Goal: Transaction & Acquisition: Book appointment/travel/reservation

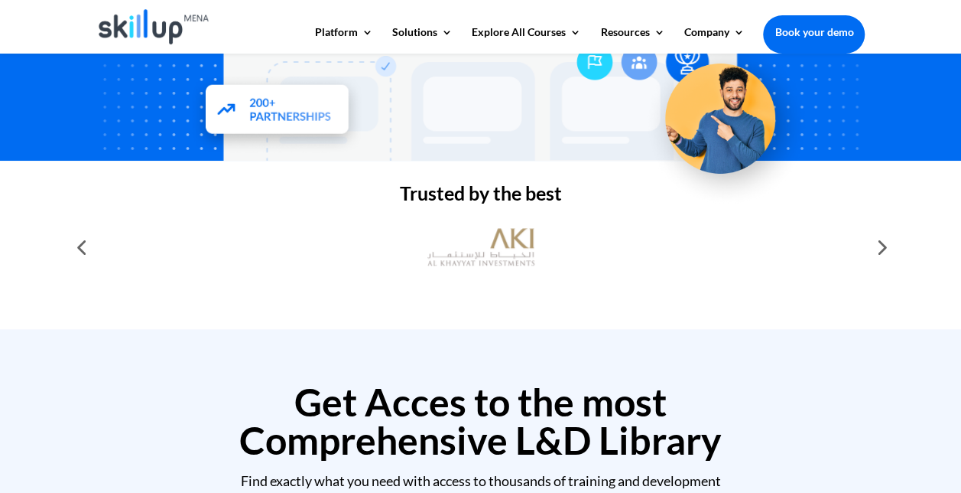
scroll to position [323, 0]
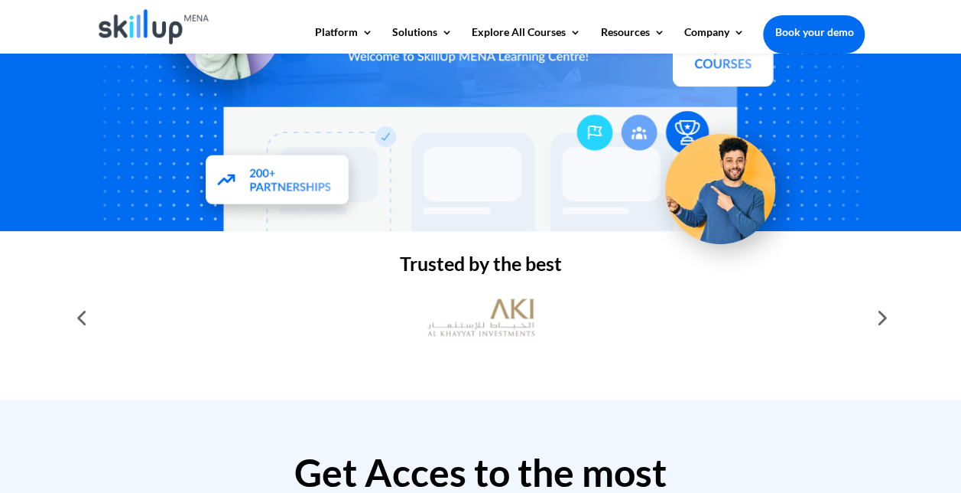
click at [145, 26] on img at bounding box center [154, 26] width 111 height 35
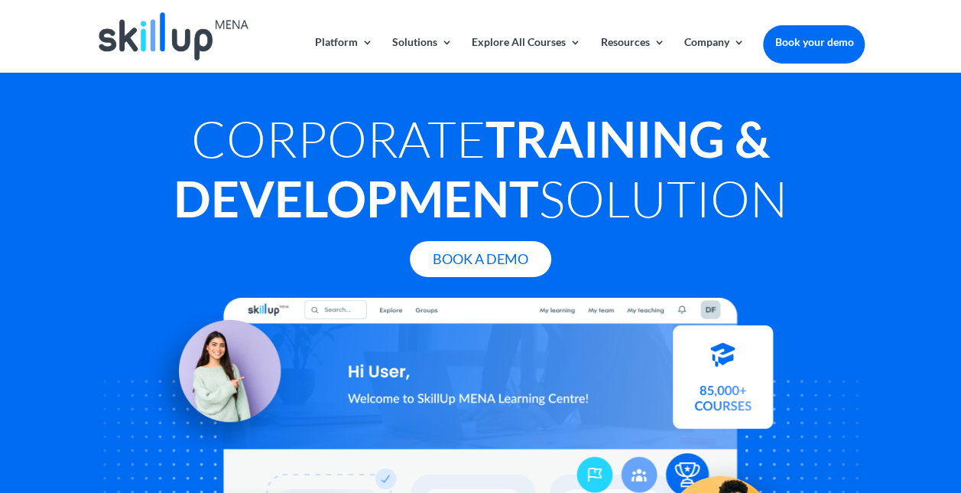
click at [831, 49] on link "Book your demo" at bounding box center [814, 42] width 102 height 34
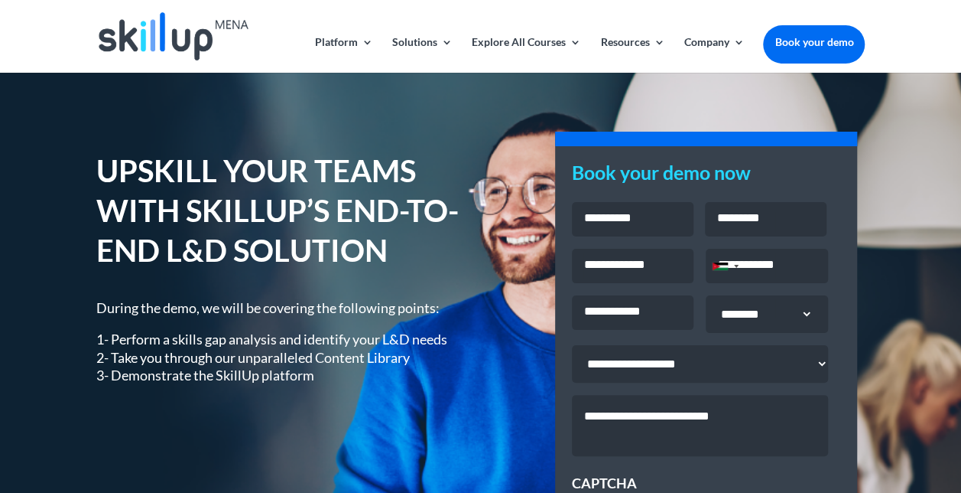
click at [777, 265] on input "Phone *" at bounding box center [767, 266] width 122 height 34
click at [717, 266] on div "Jordan +962" at bounding box center [720, 266] width 15 height 8
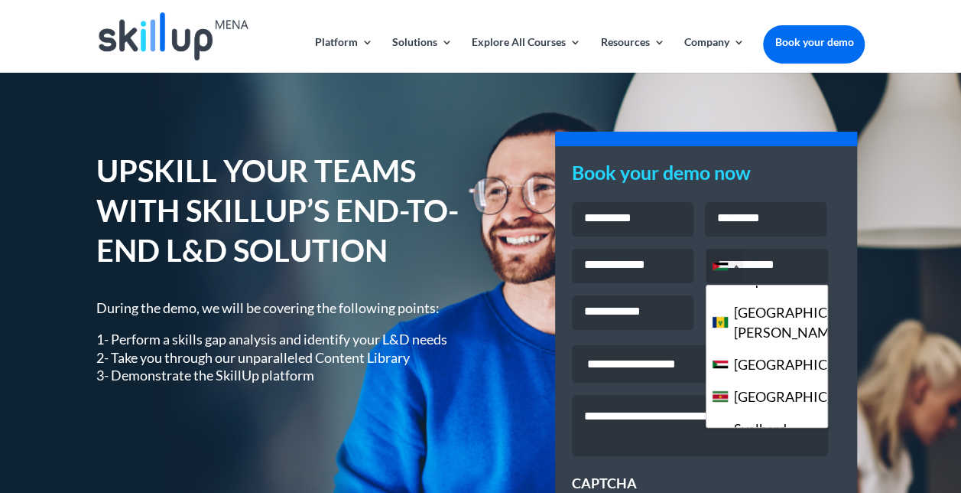
scroll to position [6807, 0]
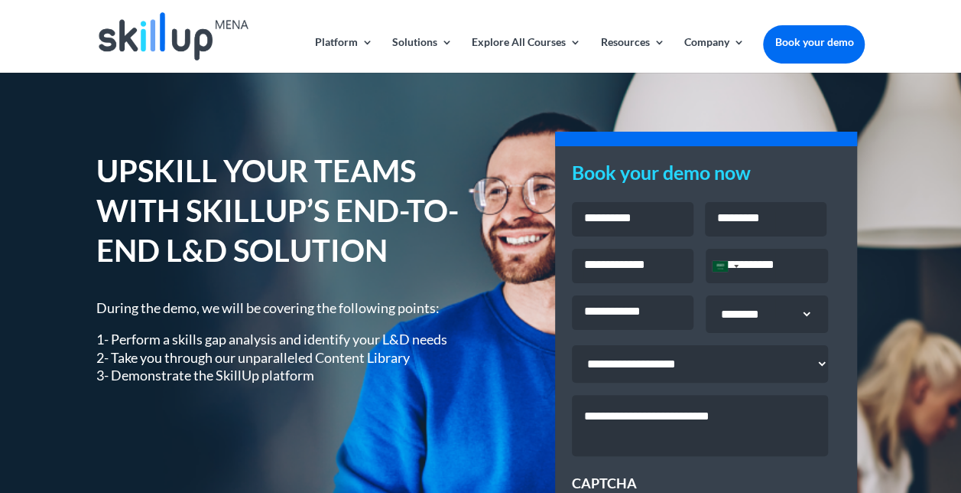
click at [708, 374] on select "**********" at bounding box center [700, 363] width 256 height 37
click at [373, 343] on p "1- Perform a skills gap analysis and identify your L&D needs 2- Take you throug…" at bounding box center [277, 357] width 363 height 54
click at [151, 80] on div "UPSKILL YOUR TEAMS WITH SKILLUP’S END-TO-END L&D SOLUTION During the demo, we w…" at bounding box center [480, 394] width 961 height 645
click at [155, 53] on img at bounding box center [174, 36] width 150 height 48
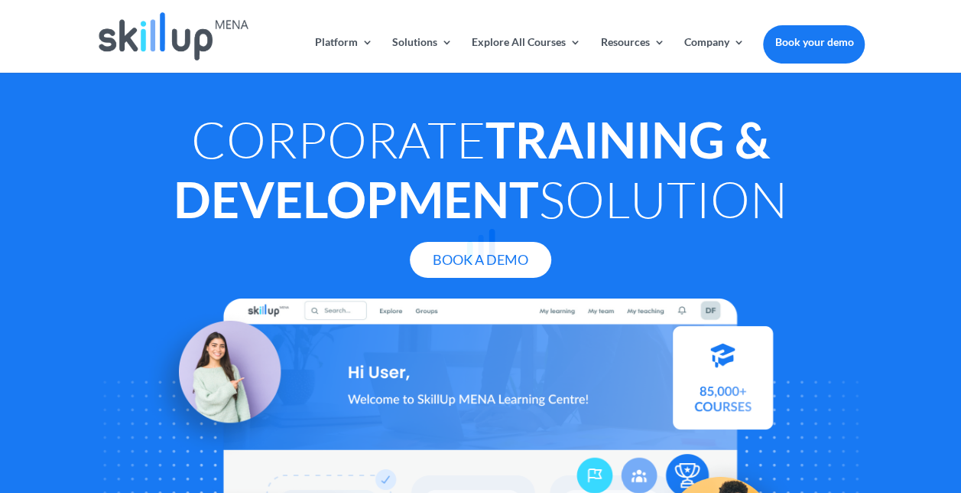
click at [719, 43] on div at bounding box center [480, 246] width 961 height 493
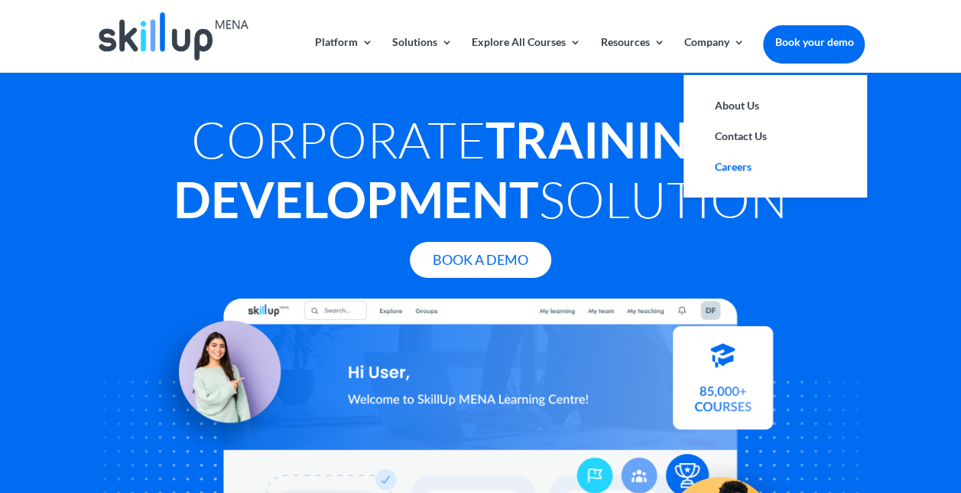
click at [740, 160] on link "Careers" at bounding box center [775, 166] width 153 height 31
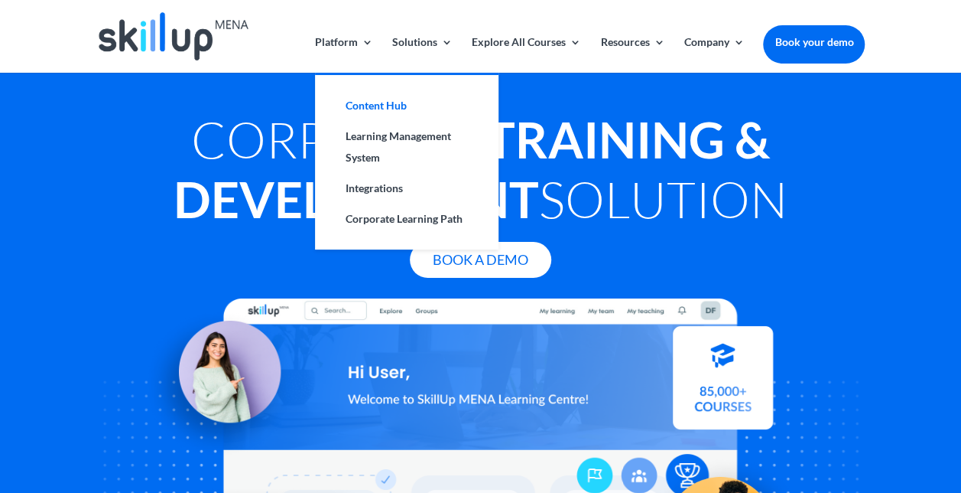
click at [355, 109] on link "Content Hub" at bounding box center [406, 105] width 153 height 31
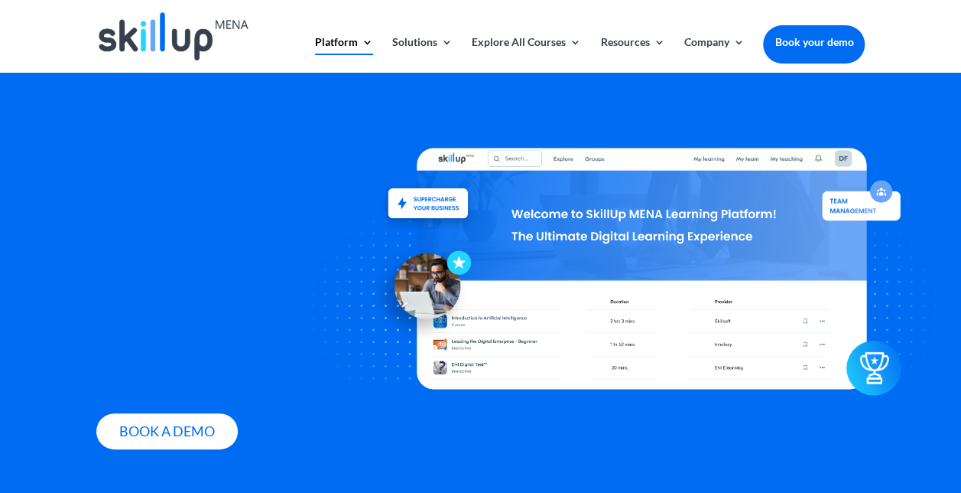
scroll to position [1379, 0]
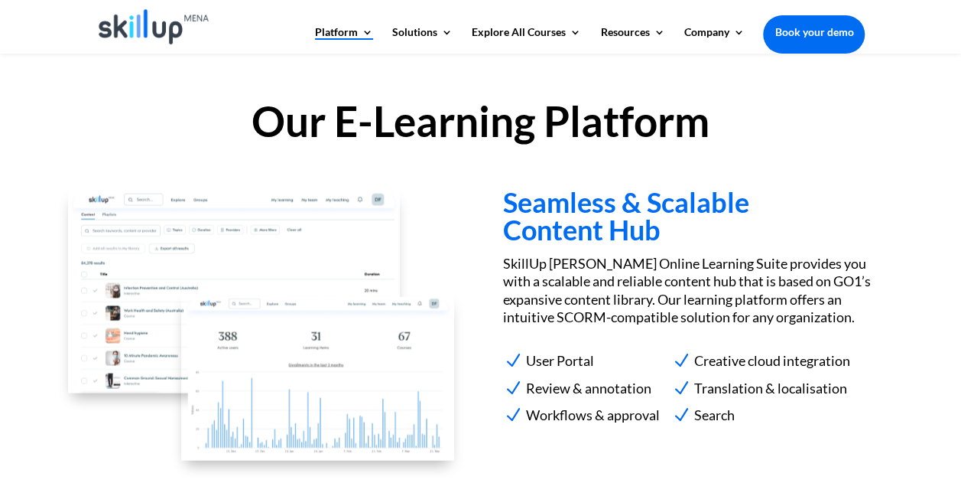
click at [135, 25] on img at bounding box center [154, 26] width 111 height 35
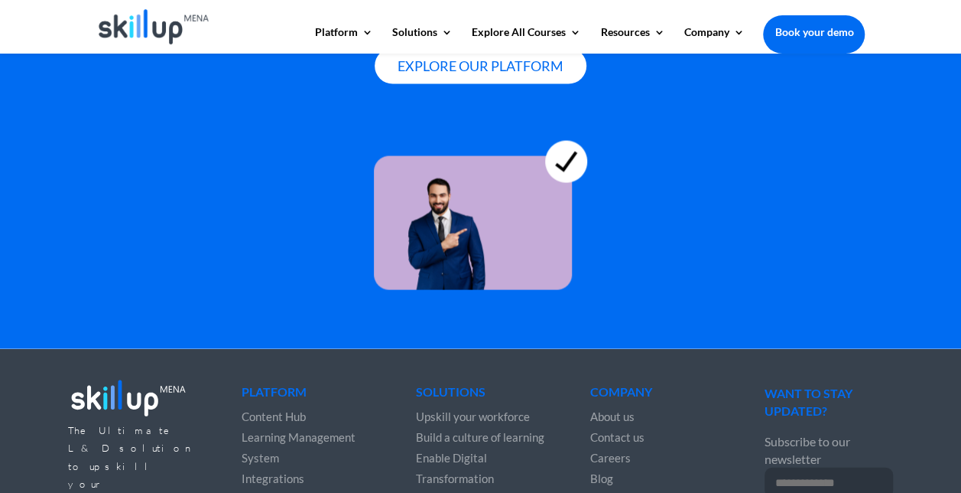
scroll to position [4484, 0]
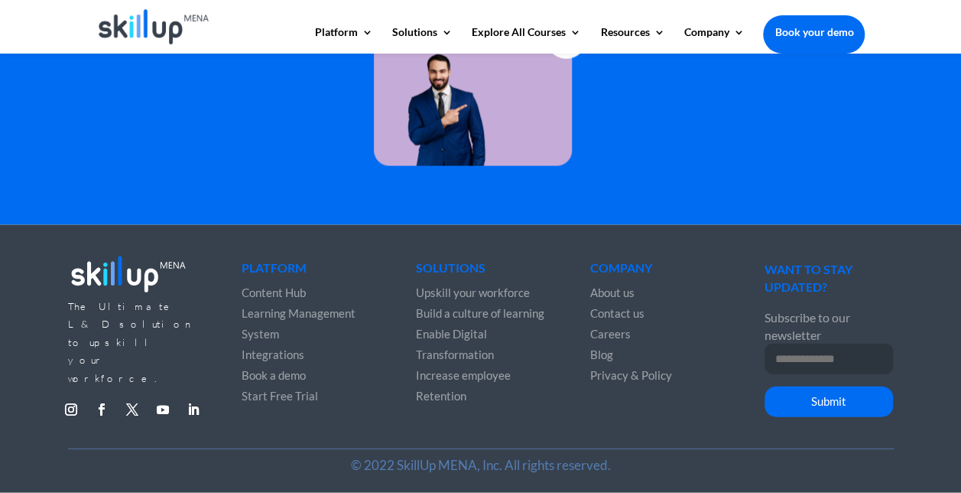
click at [274, 291] on span "Content Hub" at bounding box center [274, 292] width 64 height 14
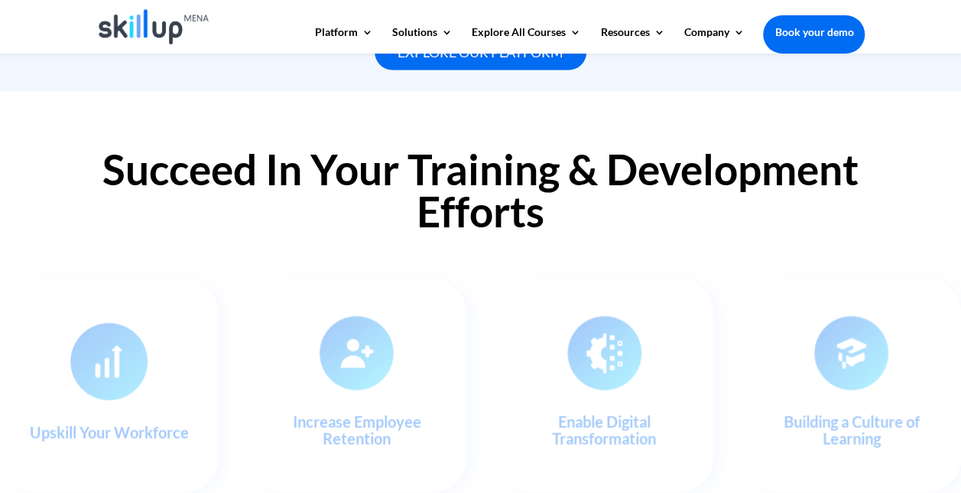
scroll to position [1606, 0]
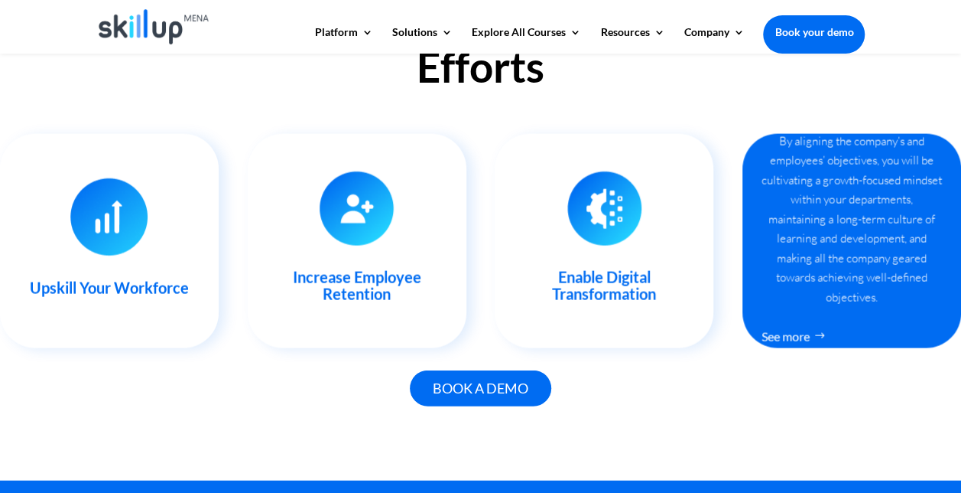
click at [820, 261] on div "Building a Culture of Learning By aligning the company’s and employees’ objecti…" at bounding box center [852, 241] width 219 height 214
click at [791, 333] on link "See more" at bounding box center [798, 336] width 73 height 28
